Goal: Task Accomplishment & Management: Complete application form

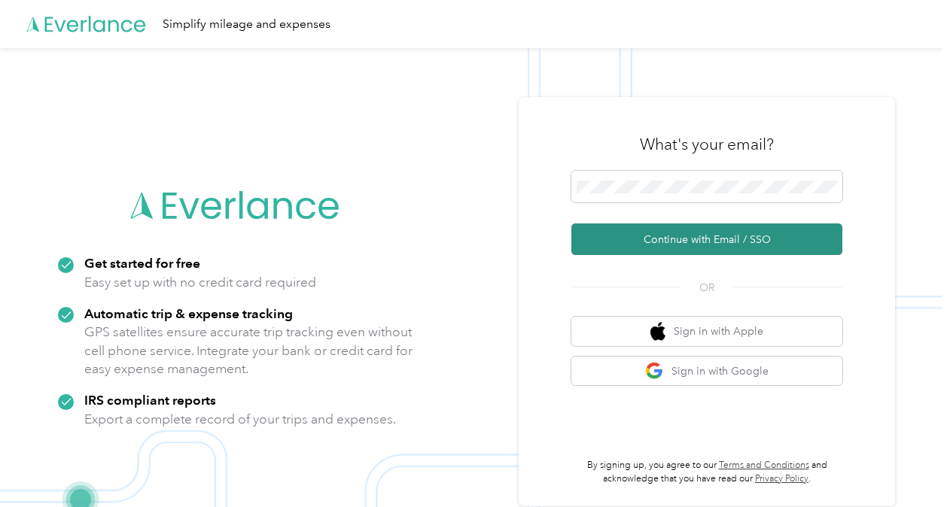
click at [786, 245] on button "Continue with Email / SSO" at bounding box center [706, 239] width 271 height 32
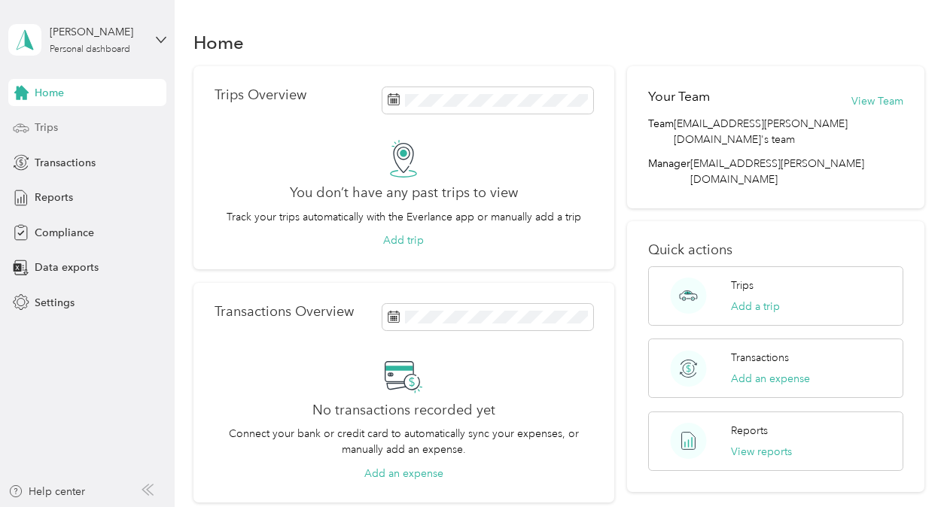
click at [59, 120] on div "Trips" at bounding box center [87, 127] width 158 height 27
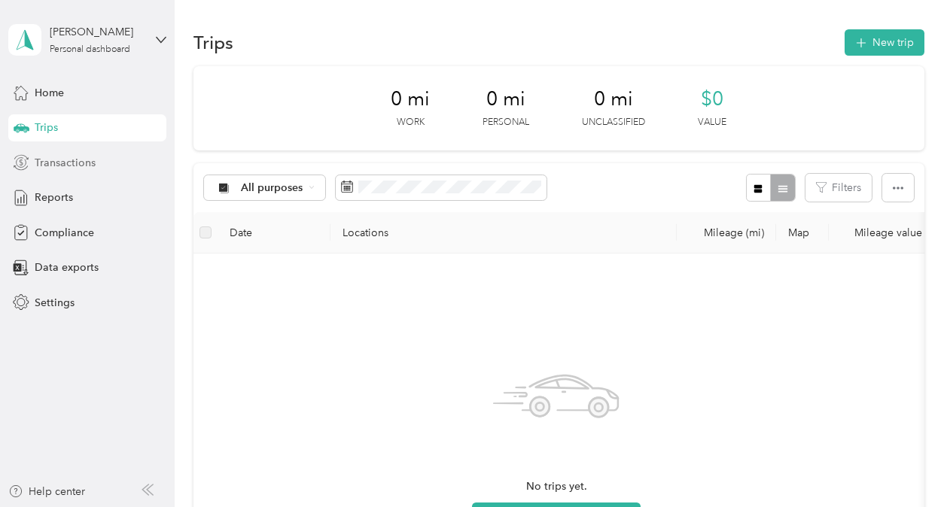
click at [96, 166] on div "Transactions" at bounding box center [87, 162] width 158 height 27
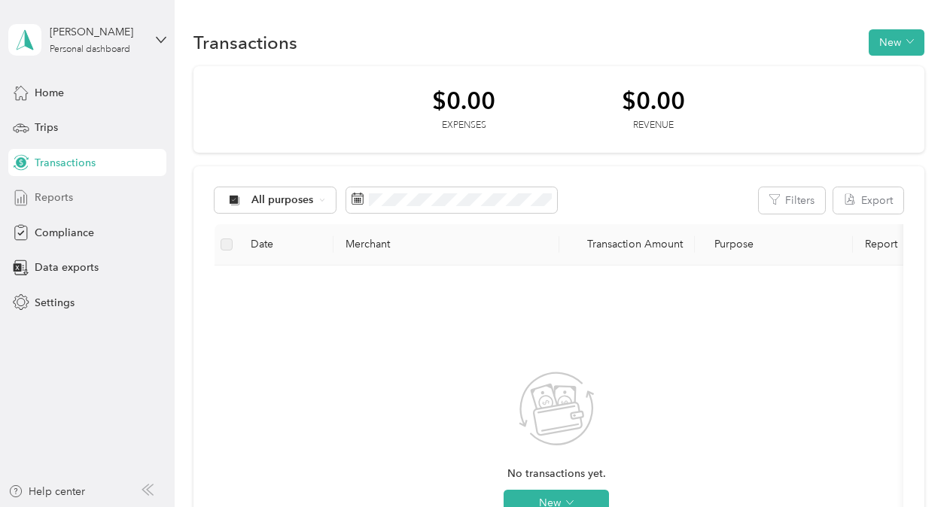
click at [81, 196] on div "Reports" at bounding box center [87, 197] width 158 height 27
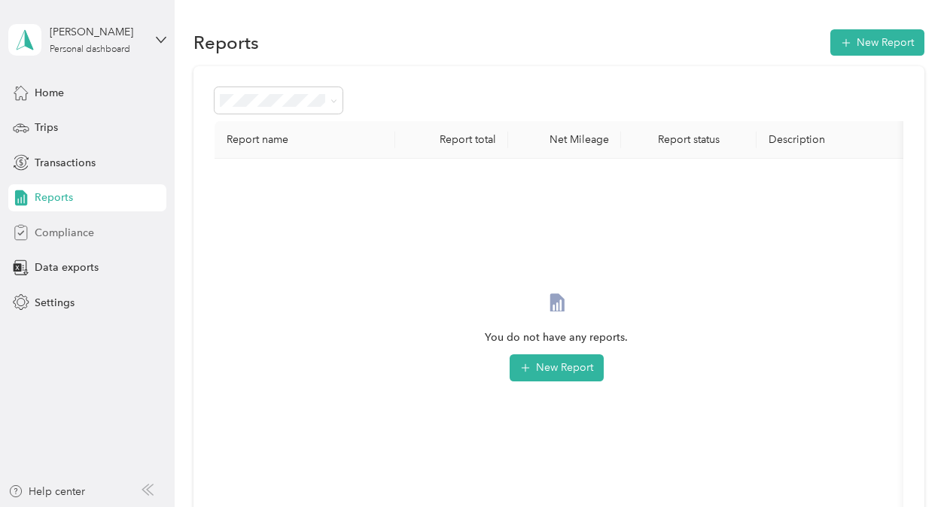
click at [77, 231] on span "Compliance" at bounding box center [64, 233] width 59 height 16
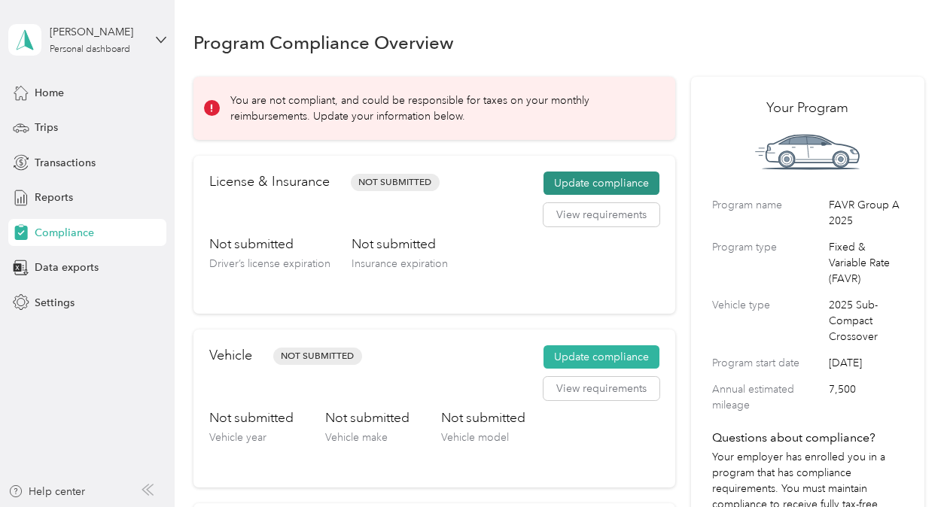
click at [581, 185] on button "Update compliance" at bounding box center [601, 184] width 116 height 24
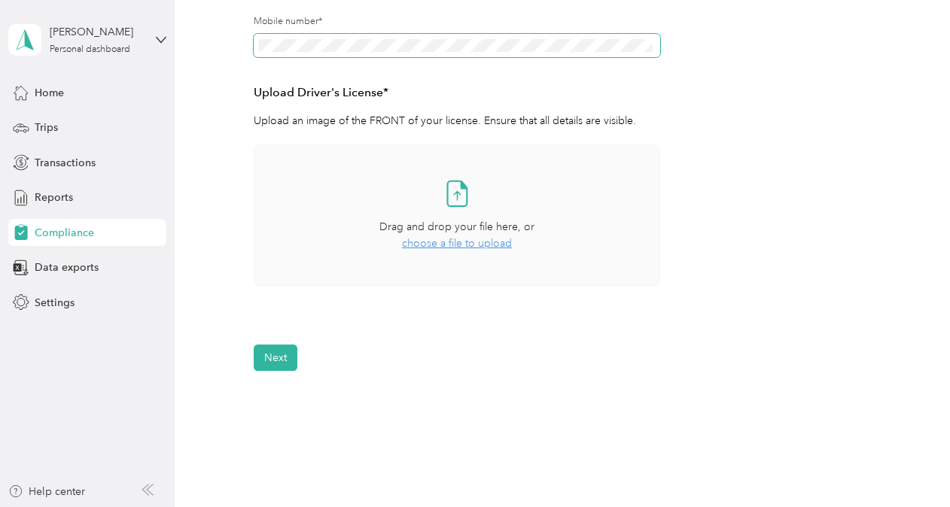
scroll to position [351, 0]
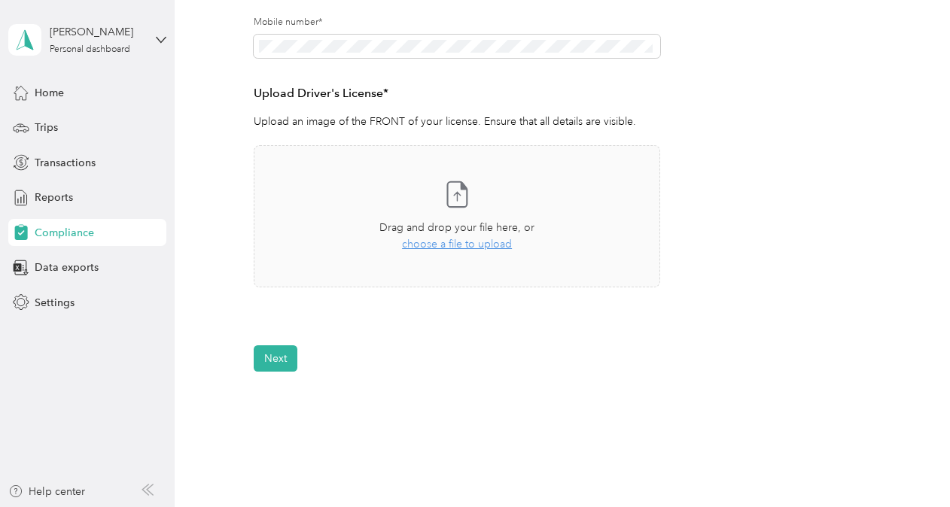
click at [799, 144] on form "Employee details & driver’s license License Insurance declaration Insurance Veh…" at bounding box center [558, 84] width 609 height 576
click at [495, 245] on span "choose a file to upload" at bounding box center [457, 244] width 110 height 13
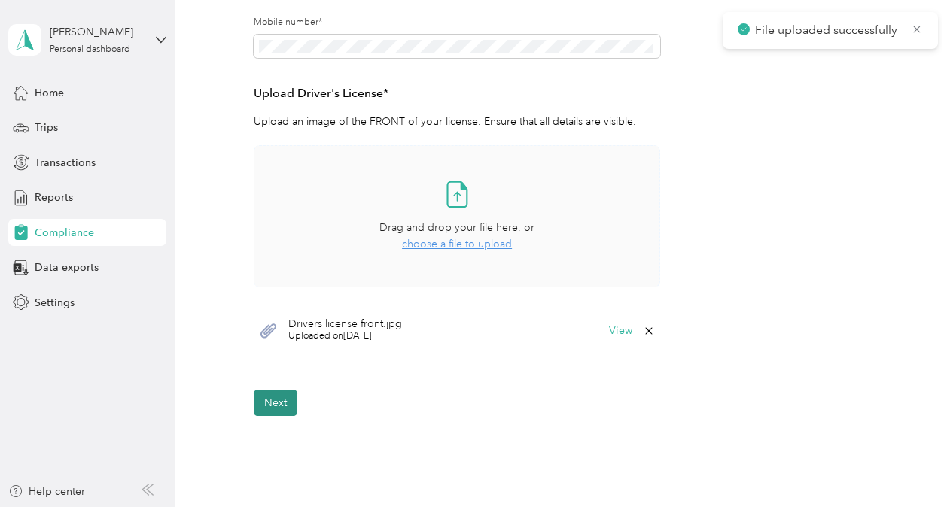
click at [275, 400] on button "Next" at bounding box center [276, 403] width 44 height 26
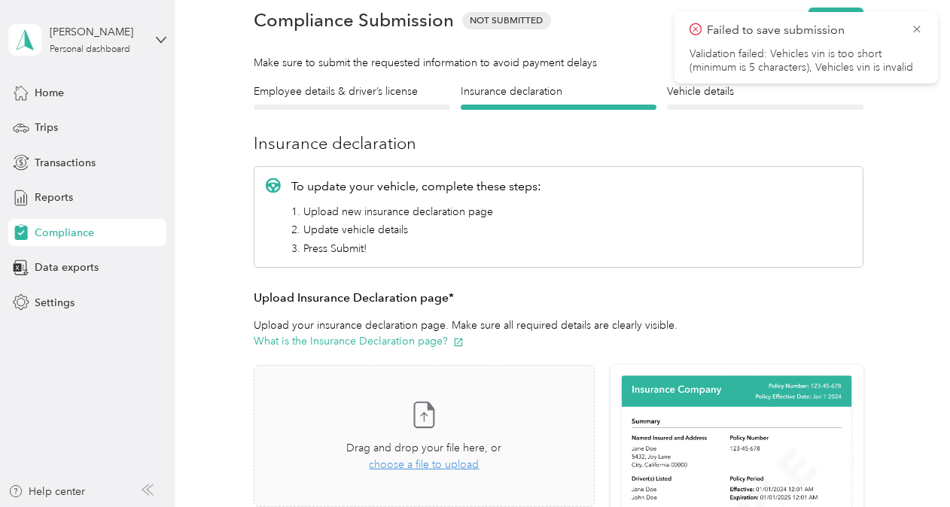
scroll to position [65, 0]
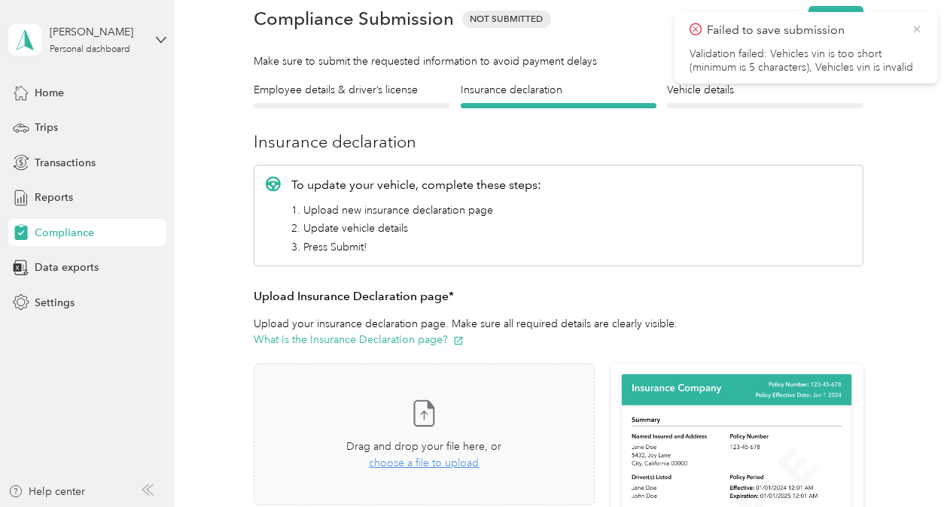
click at [920, 29] on icon at bounding box center [916, 30] width 12 height 14
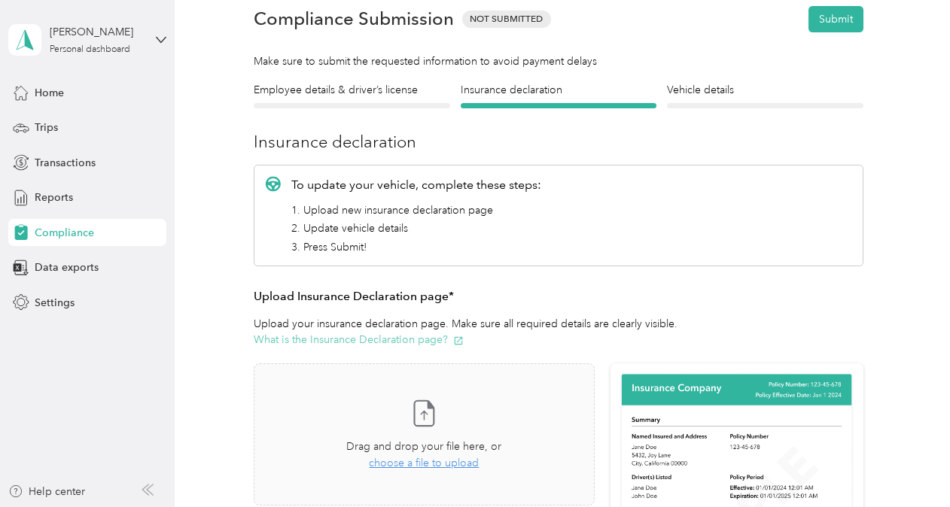
click at [454, 343] on icon "button" at bounding box center [458, 341] width 11 height 11
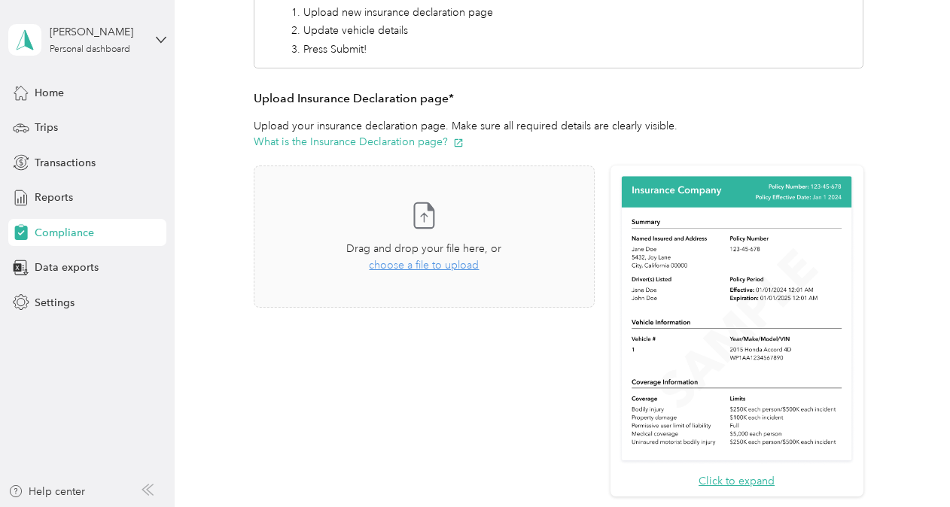
scroll to position [263, 0]
click at [417, 266] on span "choose a file to upload" at bounding box center [424, 264] width 110 height 13
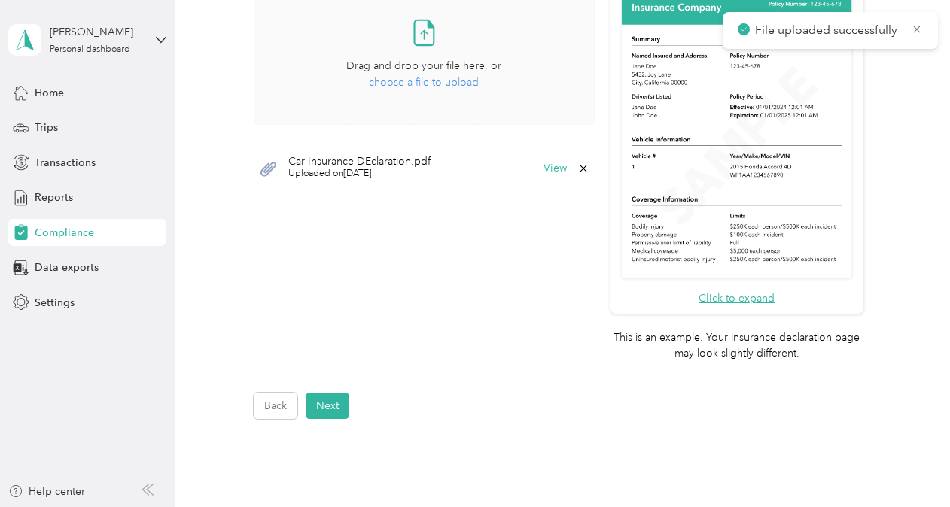
scroll to position [457, 0]
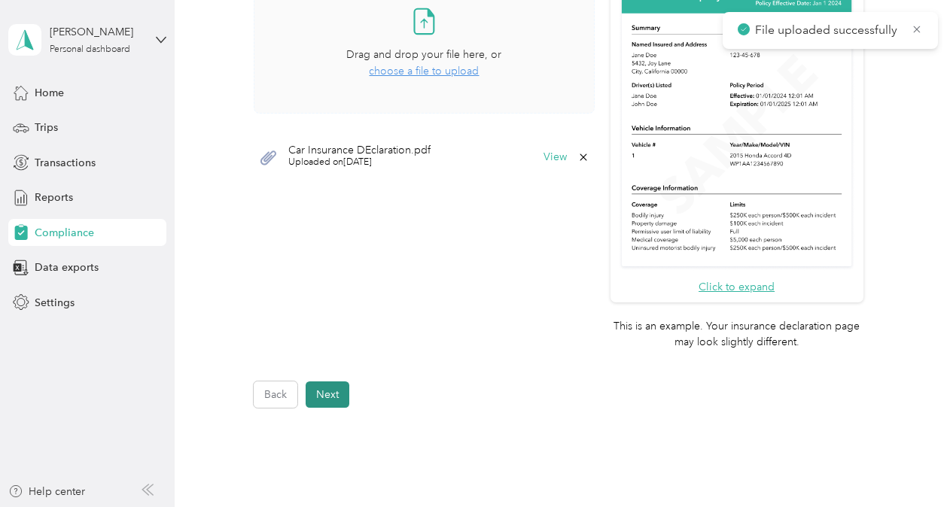
click at [331, 397] on button "Next" at bounding box center [328, 395] width 44 height 26
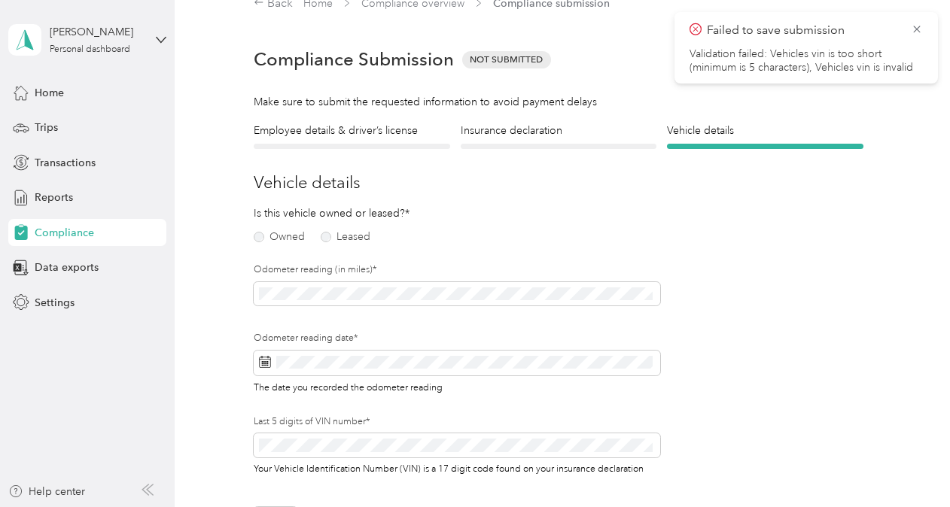
scroll to position [18, 0]
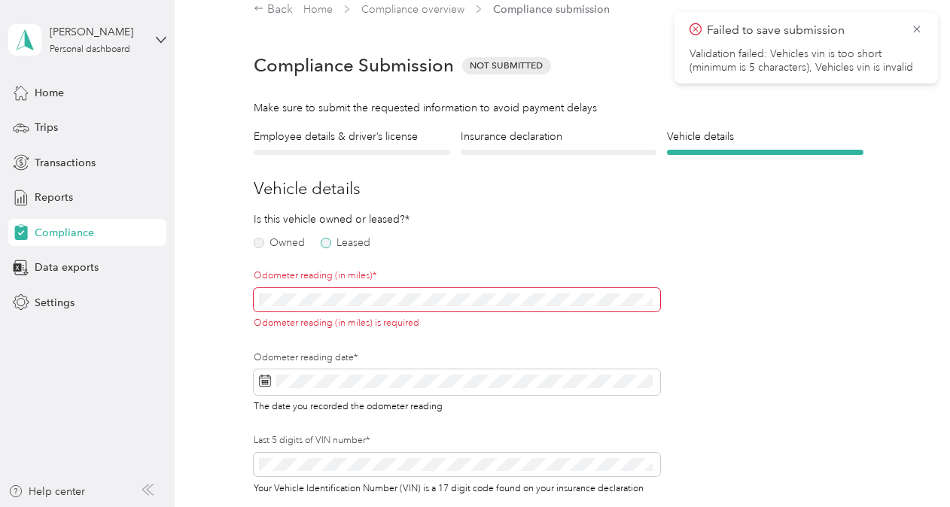
click at [334, 238] on label "Leased" at bounding box center [346, 243] width 50 height 11
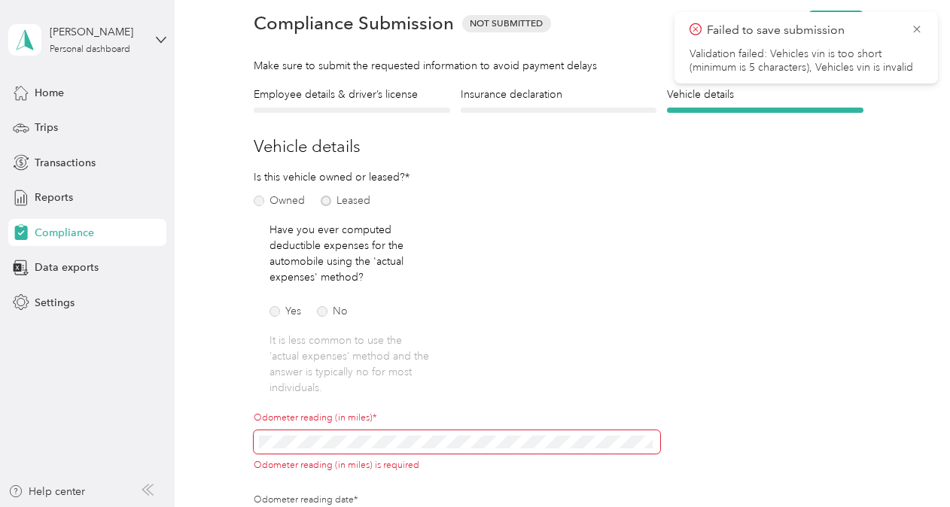
scroll to position [69, 0]
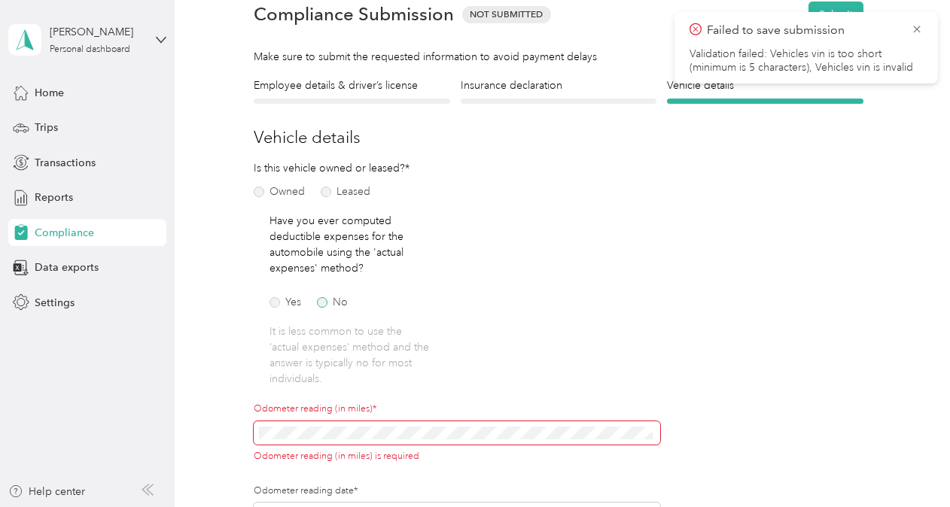
click at [327, 304] on label "No" at bounding box center [332, 302] width 31 height 11
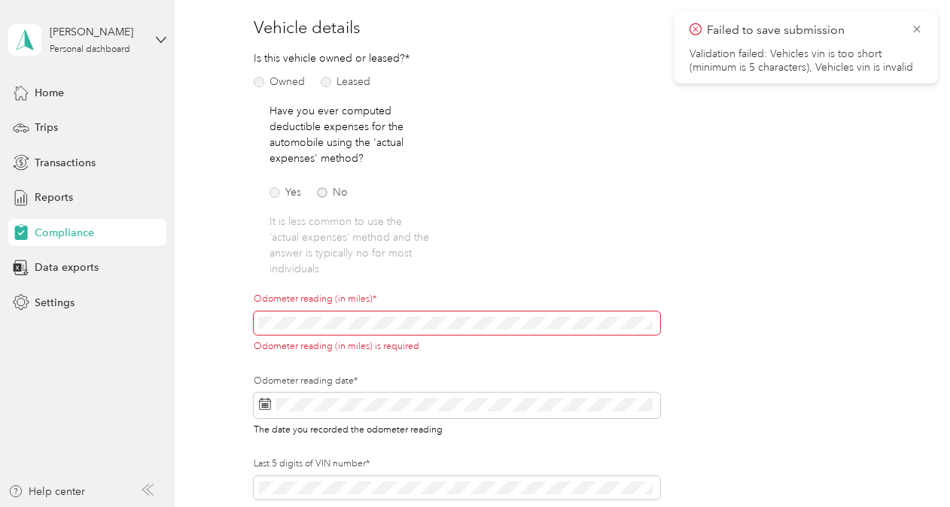
scroll to position [188, 0]
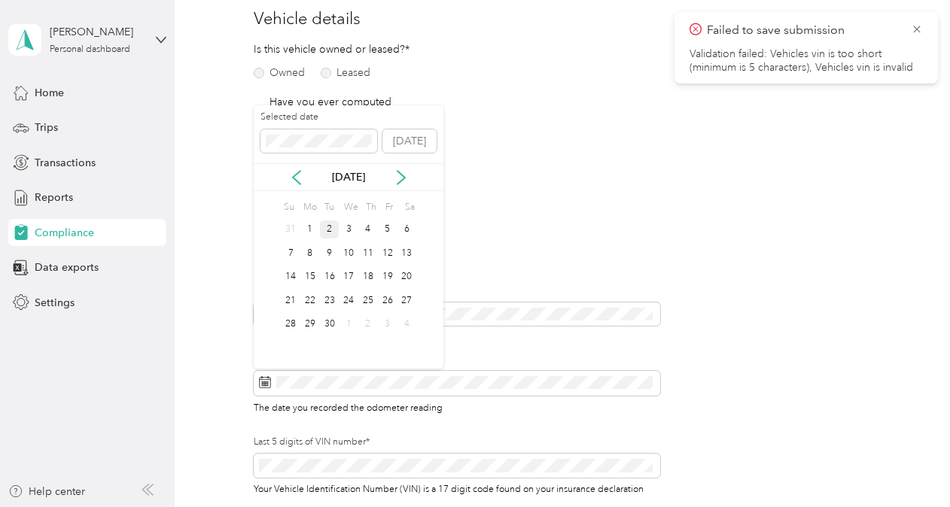
click at [325, 226] on div "2" at bounding box center [330, 229] width 20 height 19
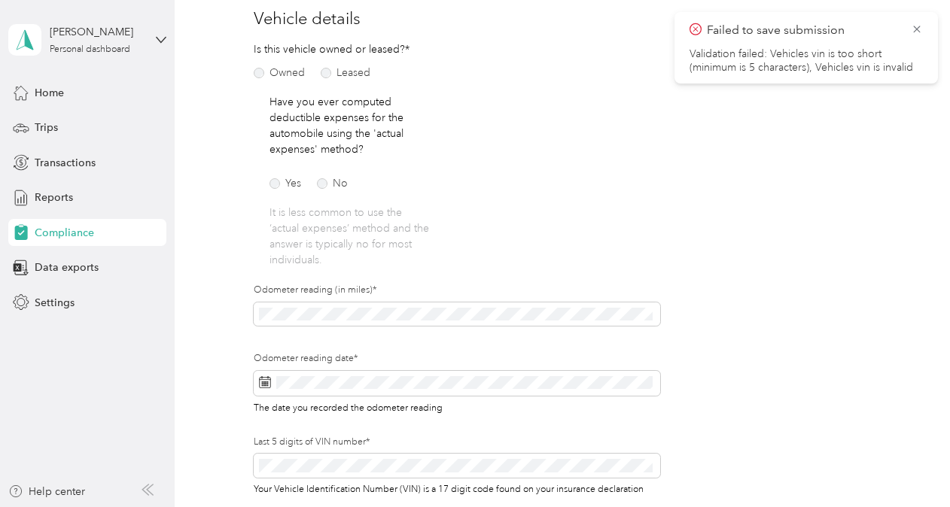
scroll to position [289, 0]
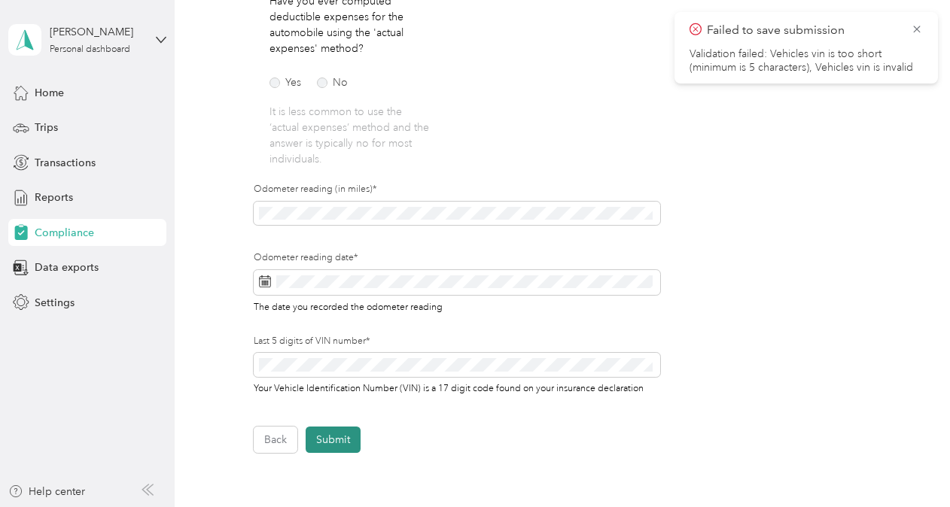
click at [351, 436] on button "Submit" at bounding box center [333, 440] width 55 height 26
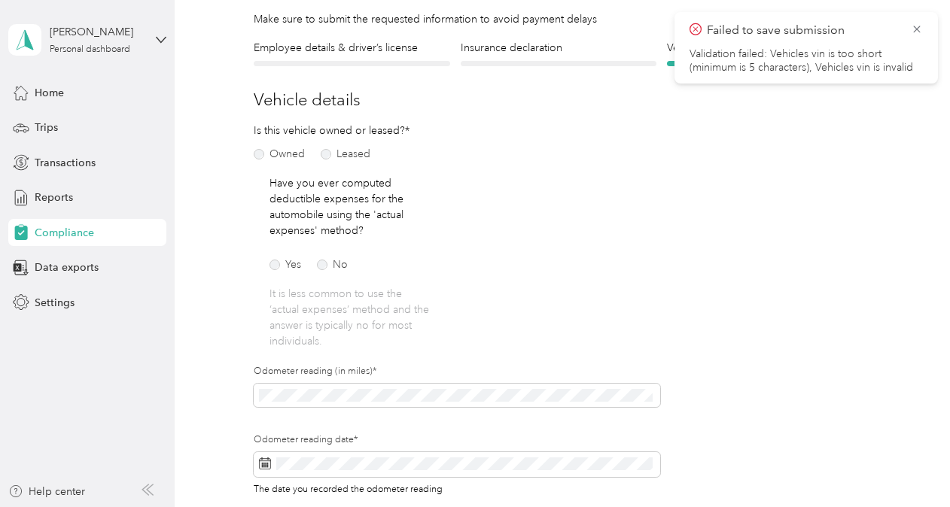
scroll to position [18, 0]
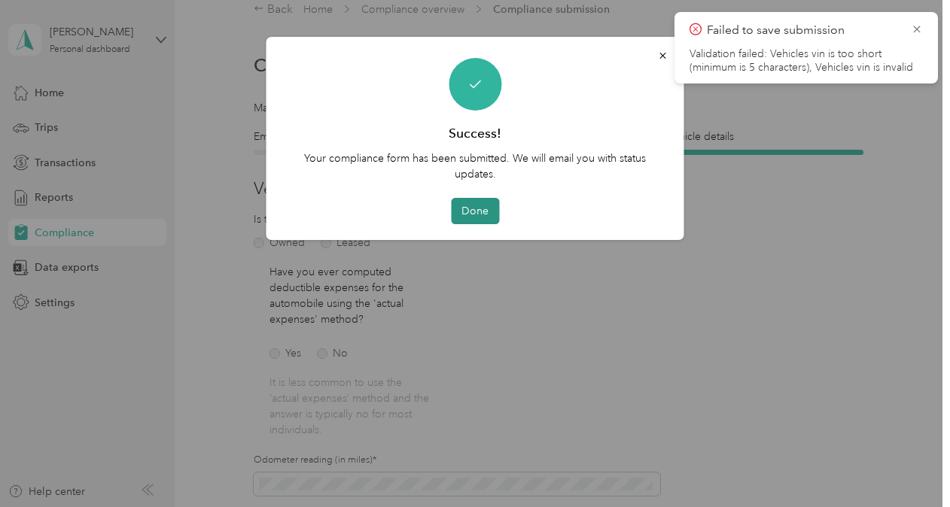
click at [481, 206] on button "Done" at bounding box center [475, 211] width 48 height 26
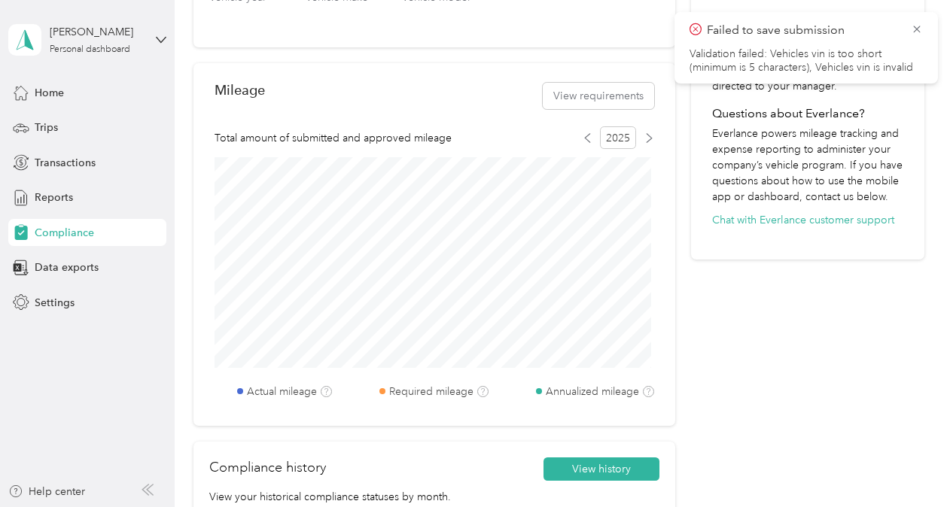
scroll to position [749, 0]
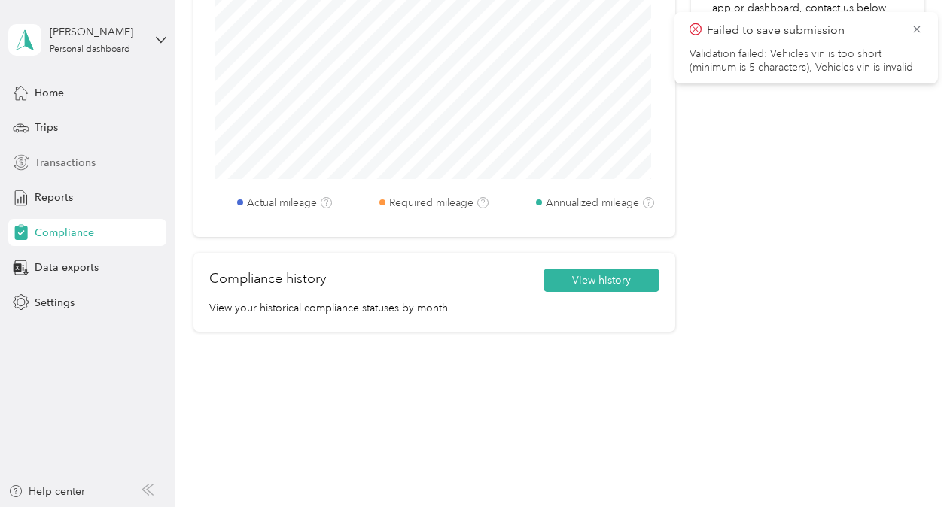
click at [95, 166] on div "Transactions" at bounding box center [87, 162] width 158 height 27
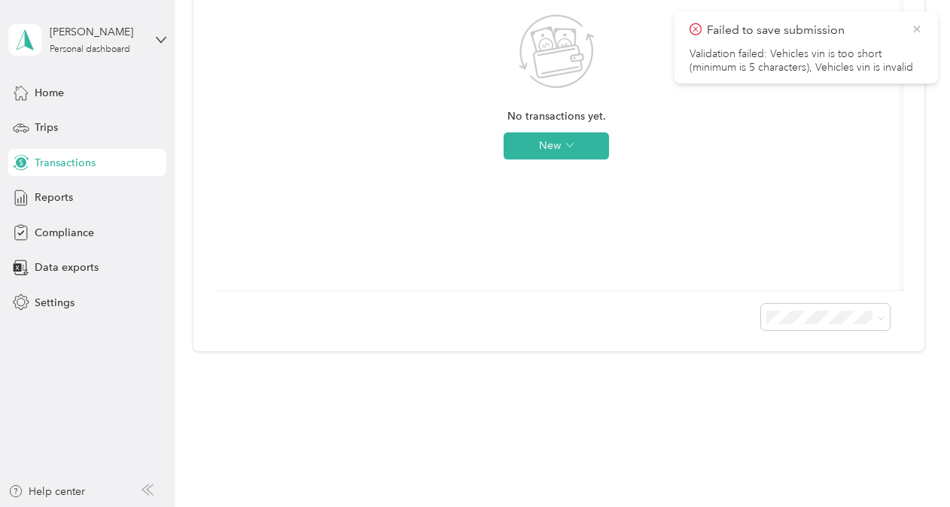
click at [917, 33] on icon at bounding box center [916, 30] width 12 height 14
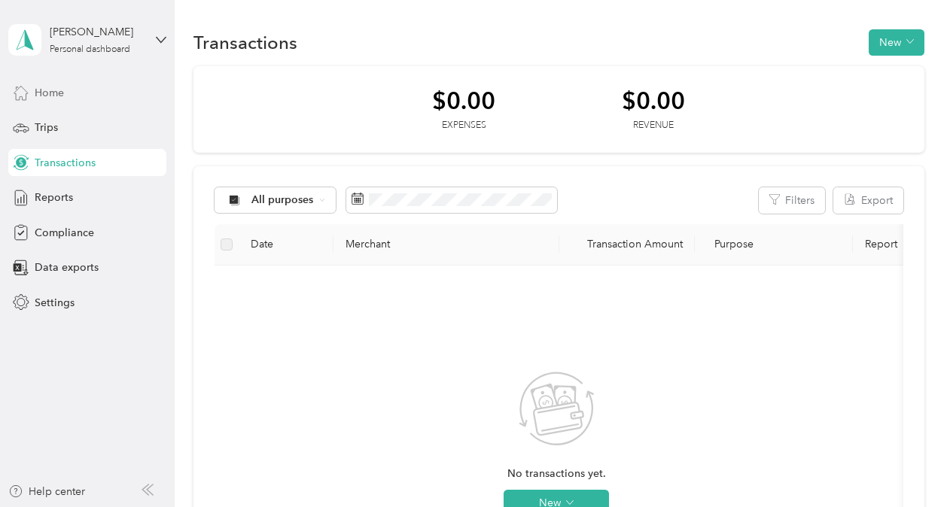
click at [75, 98] on div "Home" at bounding box center [87, 92] width 158 height 27
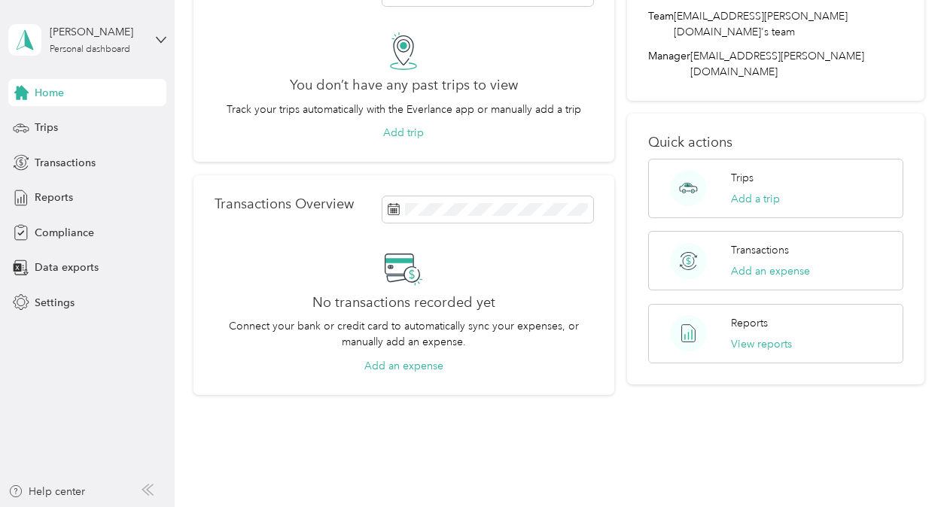
scroll to position [105, 0]
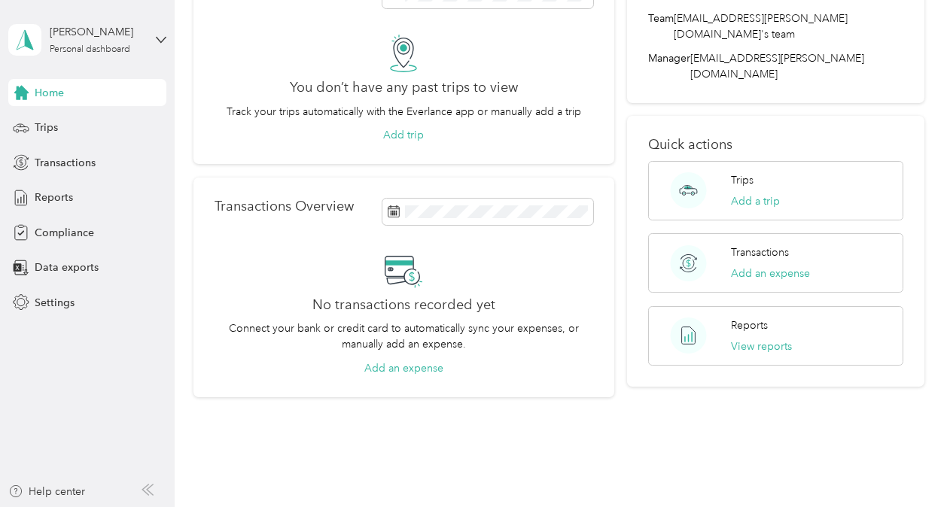
click at [402, 278] on icon at bounding box center [399, 271] width 28 height 28
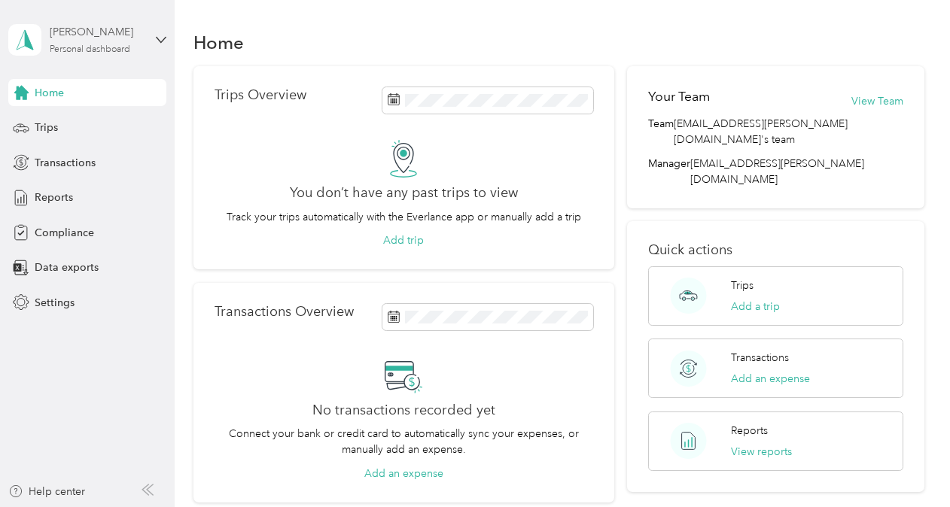
click at [125, 38] on div "[PERSON_NAME]" at bounding box center [97, 32] width 94 height 16
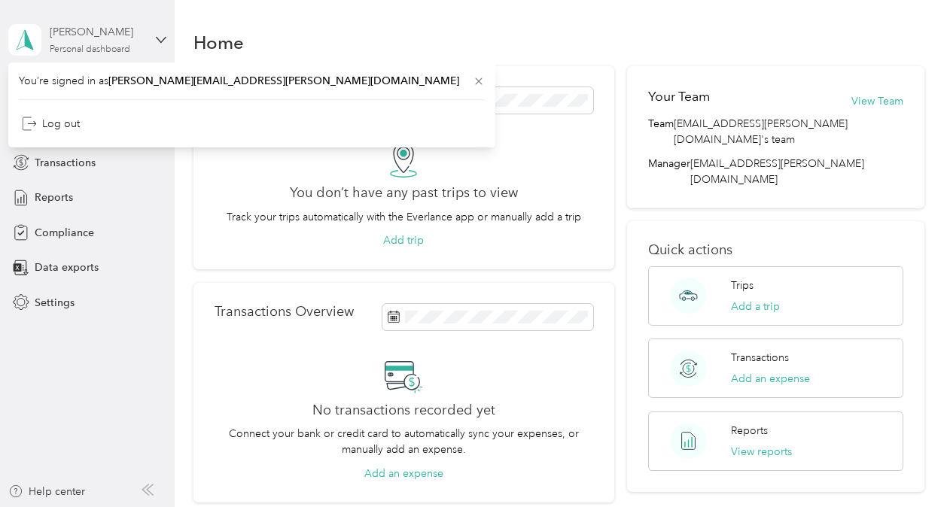
click at [78, 28] on div "[PERSON_NAME]" at bounding box center [97, 32] width 94 height 16
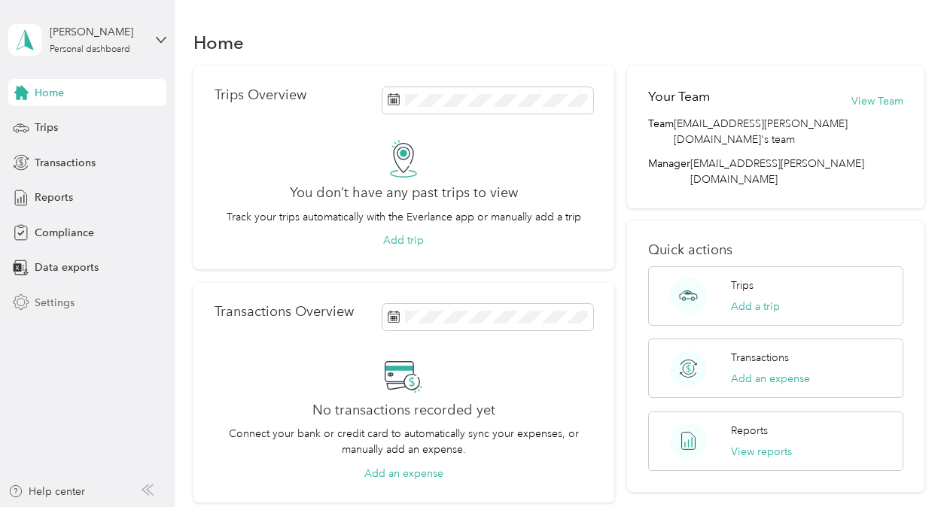
click at [65, 307] on span "Settings" at bounding box center [55, 303] width 40 height 16
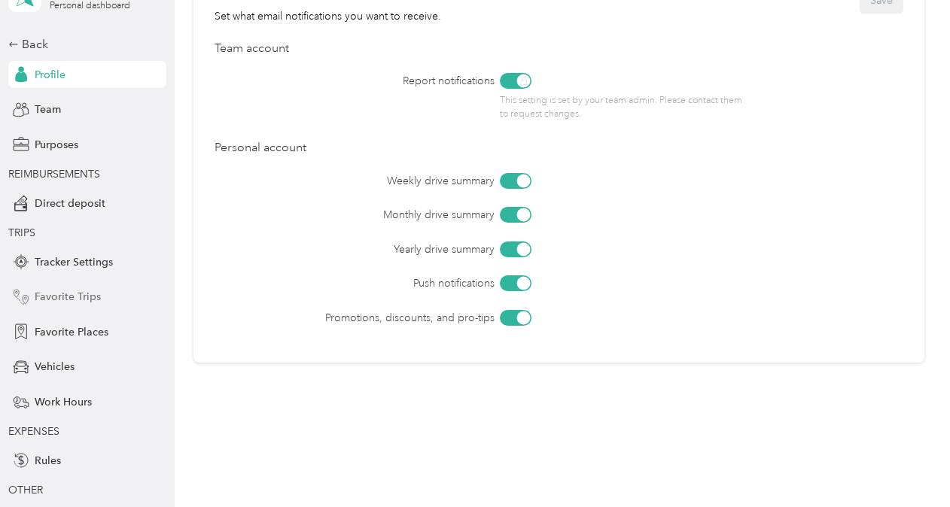
scroll to position [32, 0]
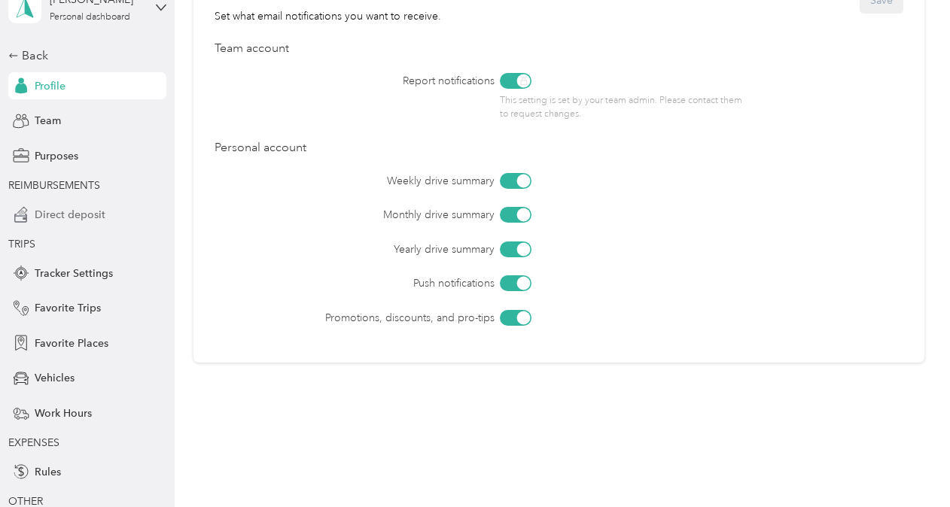
click at [78, 214] on span "Direct deposit" at bounding box center [70, 215] width 71 height 16
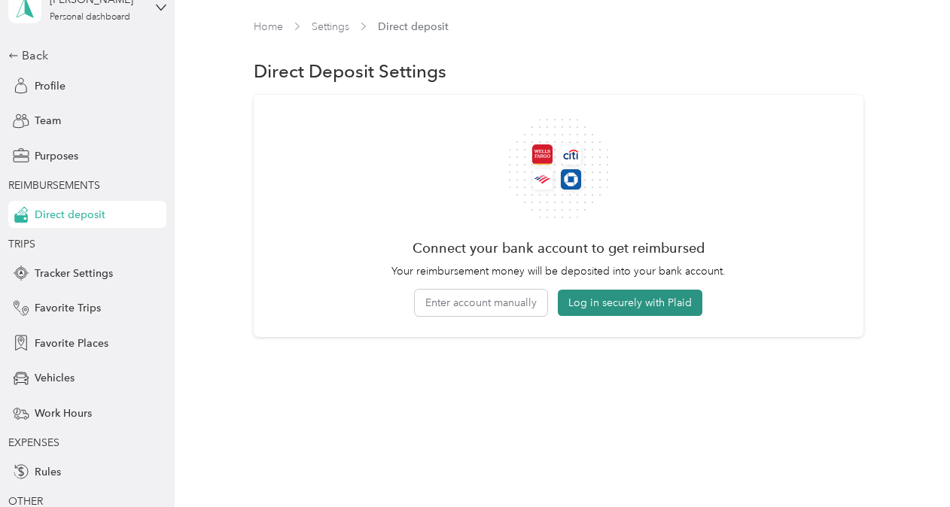
click at [641, 303] on button "Log in securely with Plaid" at bounding box center [630, 303] width 144 height 26
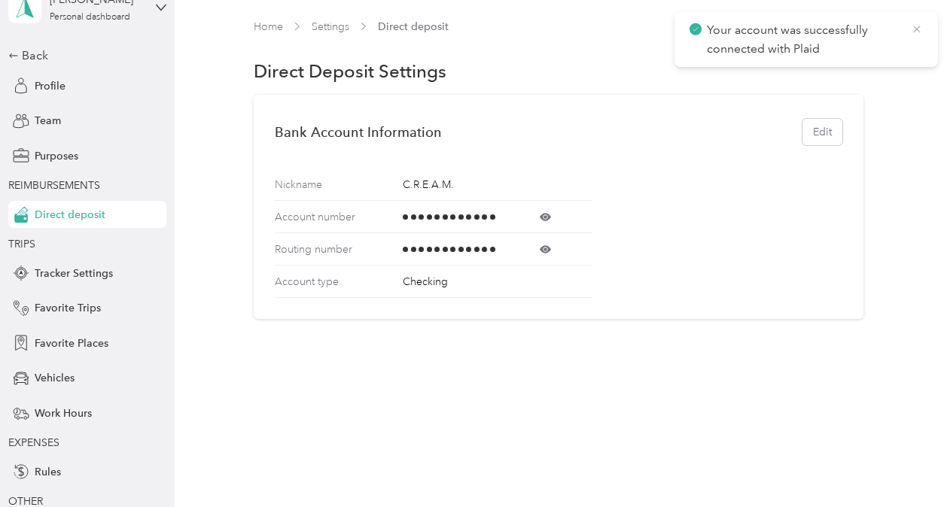
click at [914, 30] on icon at bounding box center [916, 30] width 12 height 14
